Goal: Task Accomplishment & Management: Use online tool/utility

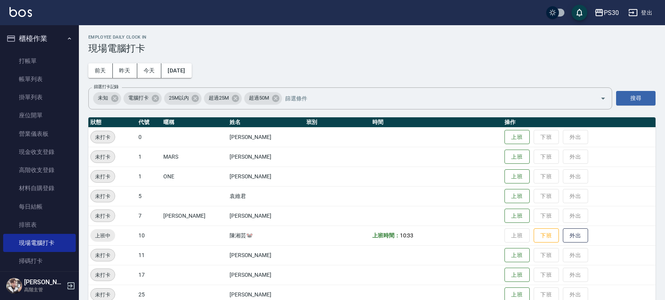
scroll to position [52, 0]
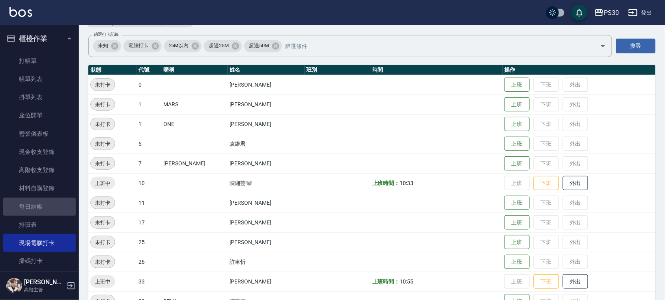
click at [50, 210] on link "每日結帳" at bounding box center [39, 207] width 73 height 18
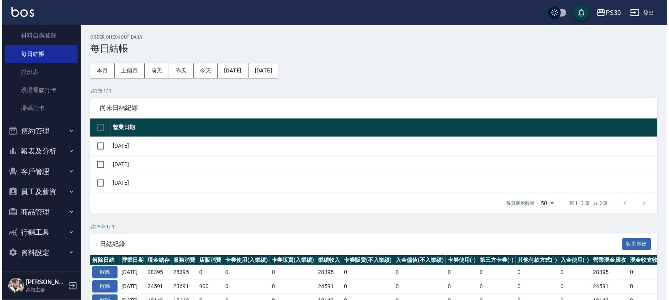
scroll to position [153, 0]
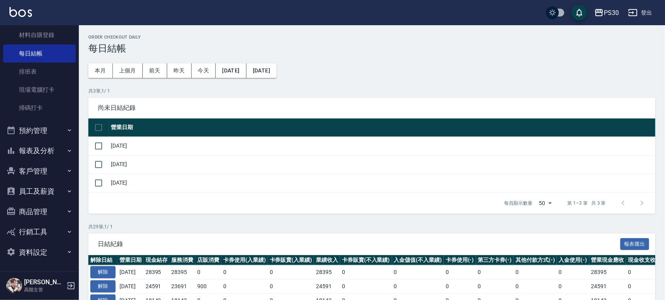
click at [45, 106] on link "掃碼打卡" at bounding box center [39, 108] width 73 height 18
